Goal: Information Seeking & Learning: Learn about a topic

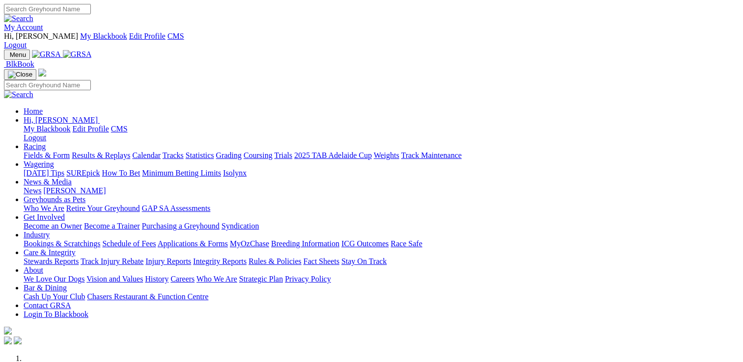
click at [72, 178] on link "News & Media" at bounding box center [48, 182] width 48 height 8
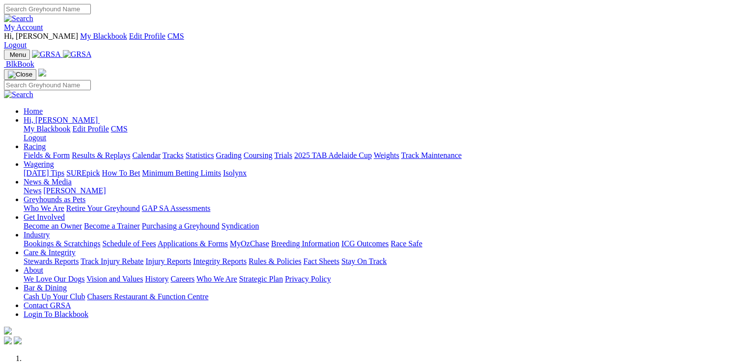
click at [41, 187] on link "News" at bounding box center [33, 191] width 18 height 8
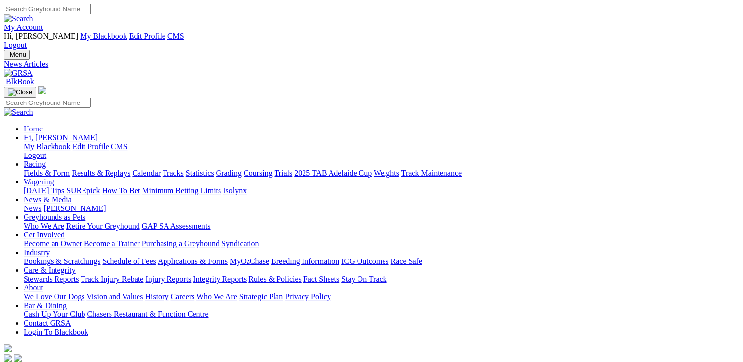
click at [46, 160] on link "Racing" at bounding box center [35, 164] width 22 height 8
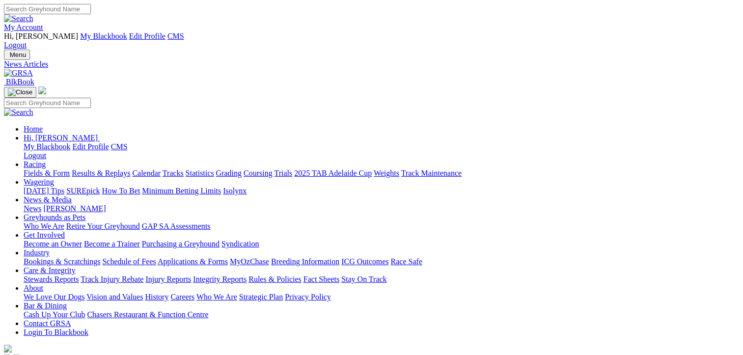
click at [41, 169] on link "Fields & Form" at bounding box center [47, 173] width 46 height 8
click at [46, 160] on link "Racing" at bounding box center [35, 164] width 22 height 8
click at [33, 69] on img at bounding box center [18, 73] width 29 height 9
